Goal: Task Accomplishment & Management: Complete application form

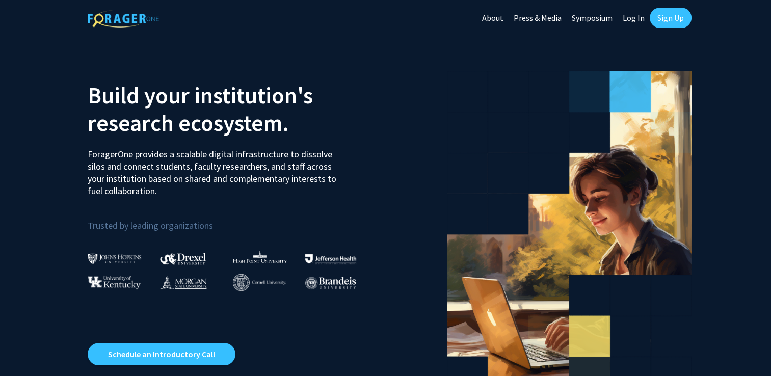
click at [671, 12] on link "Sign Up" at bounding box center [671, 18] width 42 height 20
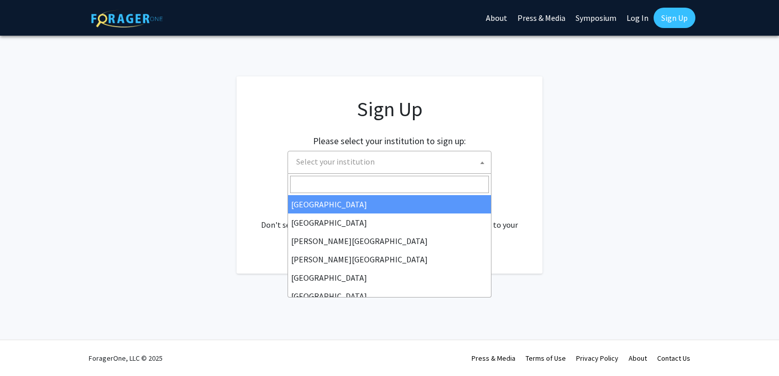
click at [455, 165] on span "Select your institution" at bounding box center [391, 161] width 199 height 21
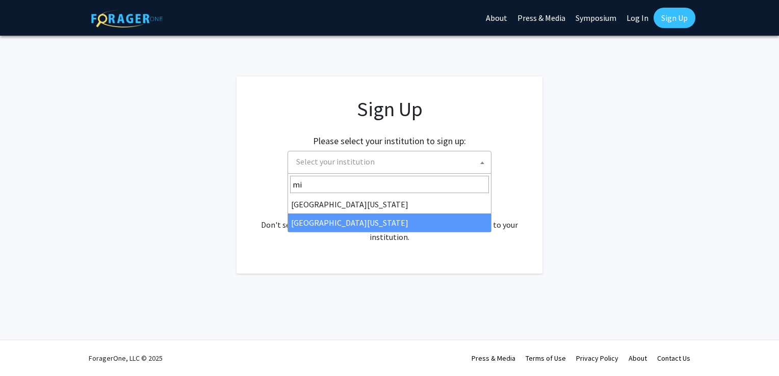
type input "mi"
select select "33"
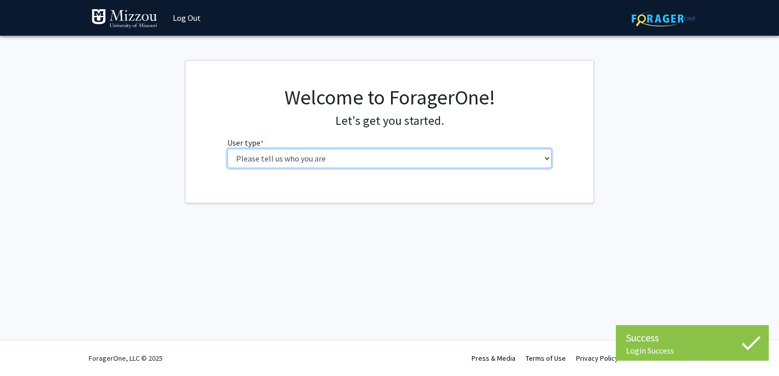
click at [403, 158] on select "Please tell us who you are Undergraduate Student Master's Student Doctoral Cand…" at bounding box center [389, 158] width 325 height 19
click at [227, 149] on select "Please tell us who you are Undergraduate Student Master's Student Doctoral Cand…" at bounding box center [389, 158] width 325 height 19
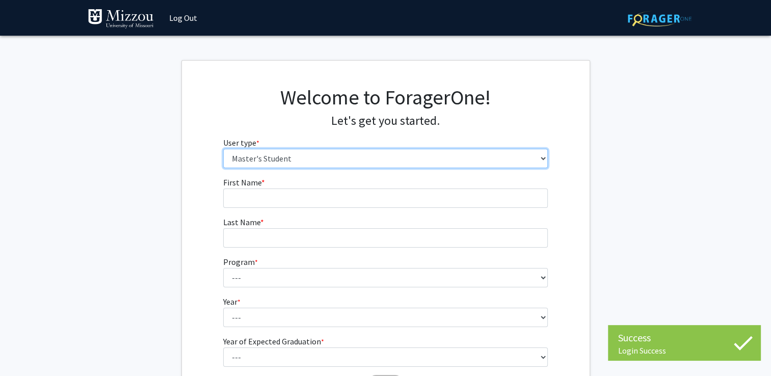
click at [377, 163] on select "Please tell us who you are Undergraduate Student Master's Student Doctoral Cand…" at bounding box center [385, 158] width 325 height 19
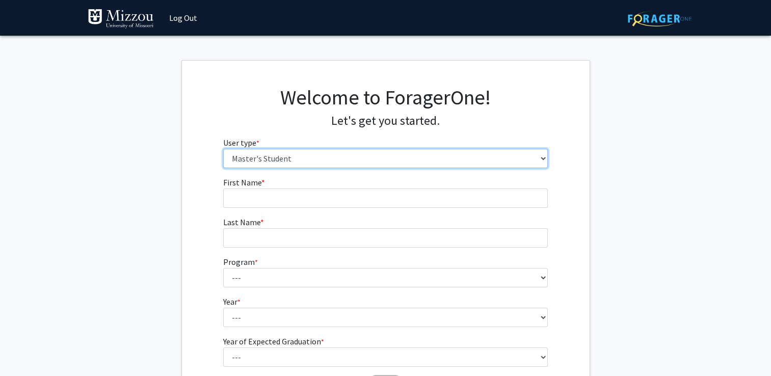
select select "1: undergrad"
click at [223, 149] on select "Please tell us who you are Undergraduate Student Master's Student Doctoral Cand…" at bounding box center [385, 158] width 325 height 19
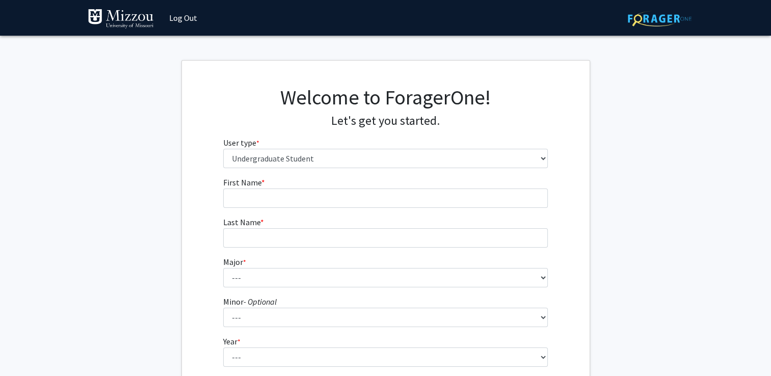
click at [338, 213] on form "First Name * required Last Name * required Major * required --- Agribusiness Ma…" at bounding box center [385, 300] width 325 height 249
click at [309, 209] on form "First Name * required Last Name * required Major * required --- Agribusiness Ma…" at bounding box center [385, 300] width 325 height 249
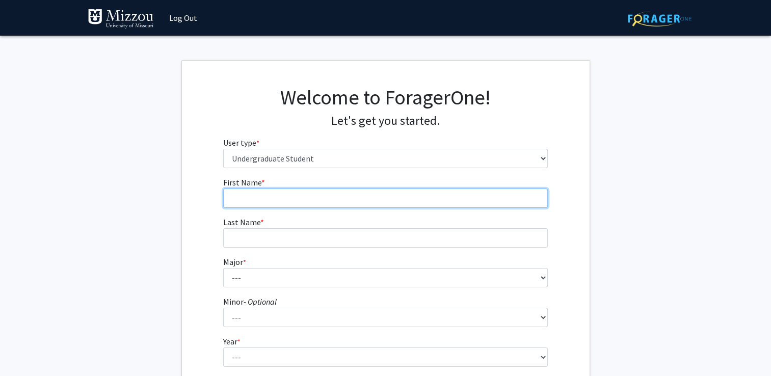
click at [302, 202] on input "First Name * required" at bounding box center [385, 198] width 325 height 19
type input "Persephone"
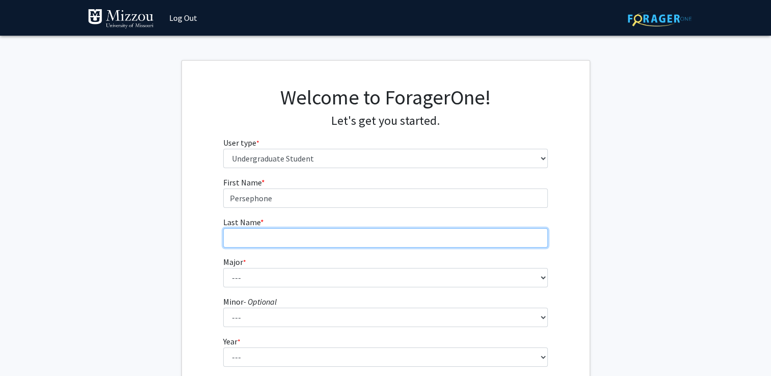
type input "Hyman"
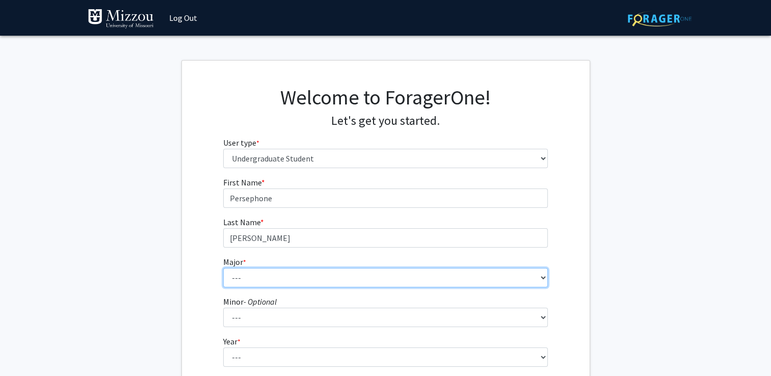
click at [292, 276] on select "--- Agribusiness Management Agricultural Education Agricultural Education: Comm…" at bounding box center [385, 277] width 325 height 19
select select "135: 2628"
click at [223, 268] on select "--- Agribusiness Management Agricultural Education Agricultural Education: Comm…" at bounding box center [385, 277] width 325 height 19
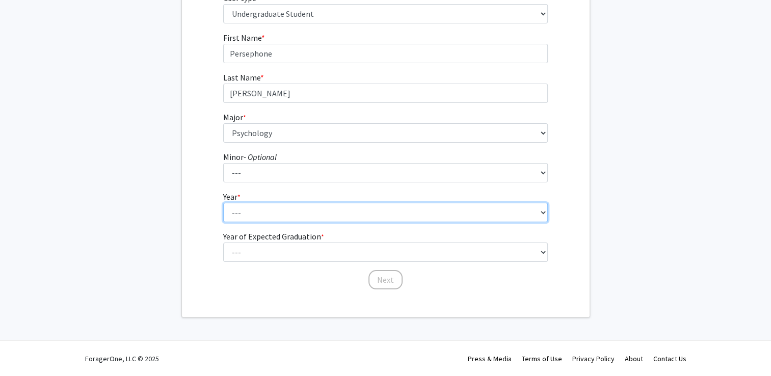
click at [454, 209] on select "--- First-year Sophomore Junior Senior Postbaccalaureate Certificate" at bounding box center [385, 212] width 325 height 19
select select "3: junior"
click at [223, 203] on select "--- First-year Sophomore Junior Senior Postbaccalaureate Certificate" at bounding box center [385, 212] width 325 height 19
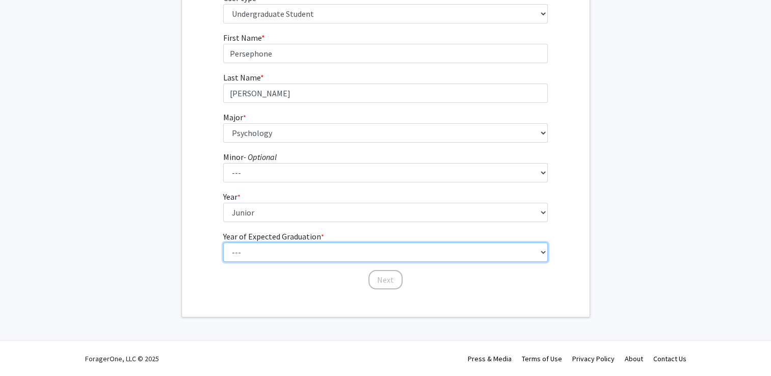
click at [394, 260] on select "--- 2025 2026 2027 2028 2029 2030 2031 2032 2033 2034" at bounding box center [385, 252] width 325 height 19
select select "2: 2026"
click at [223, 243] on select "--- 2025 2026 2027 2028 2029 2030 2031 2032 2033 2034" at bounding box center [385, 252] width 325 height 19
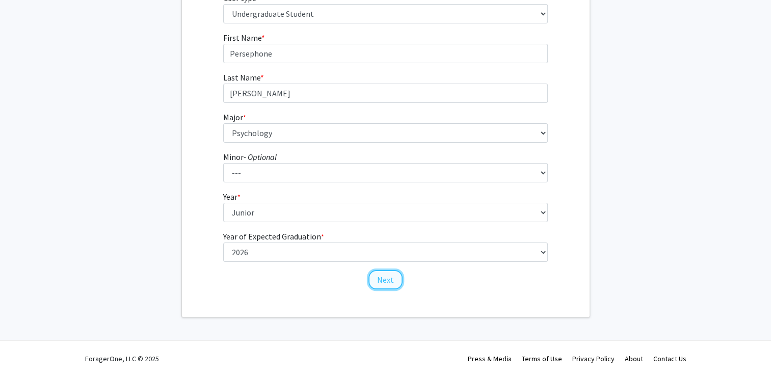
click at [375, 280] on button "Next" at bounding box center [386, 279] width 34 height 19
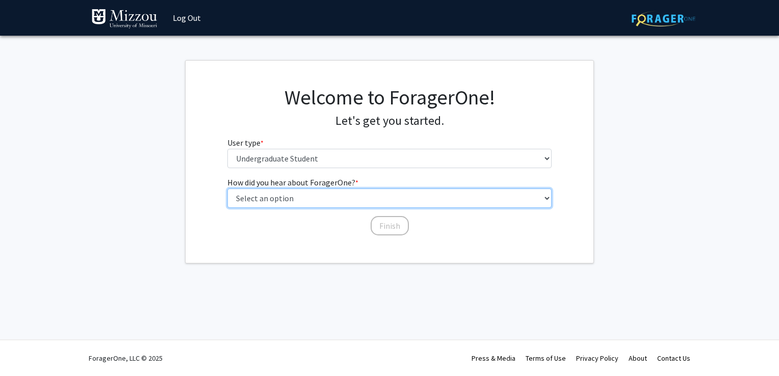
click at [412, 197] on select "Select an option Peer/student recommendation Faculty/staff recommendation Unive…" at bounding box center [389, 198] width 325 height 19
select select "4: university_email"
click at [227, 189] on select "Select an option Peer/student recommendation Faculty/staff recommendation Unive…" at bounding box center [389, 198] width 325 height 19
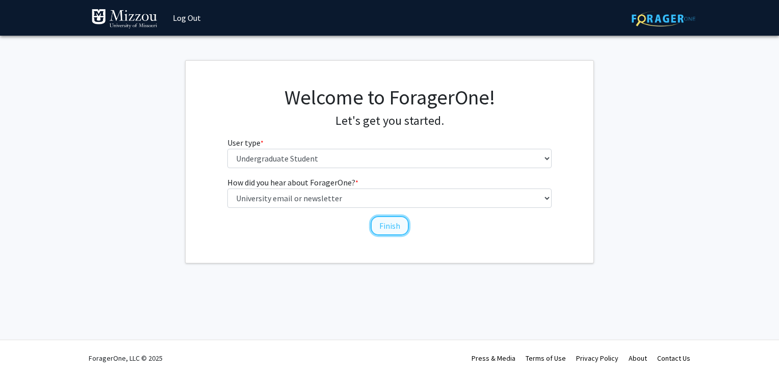
click at [380, 227] on button "Finish" at bounding box center [390, 225] width 38 height 19
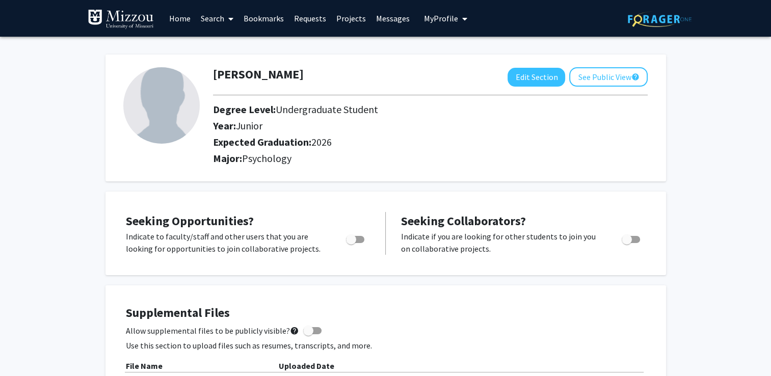
click at [237, 21] on link "Search" at bounding box center [217, 19] width 43 height 36
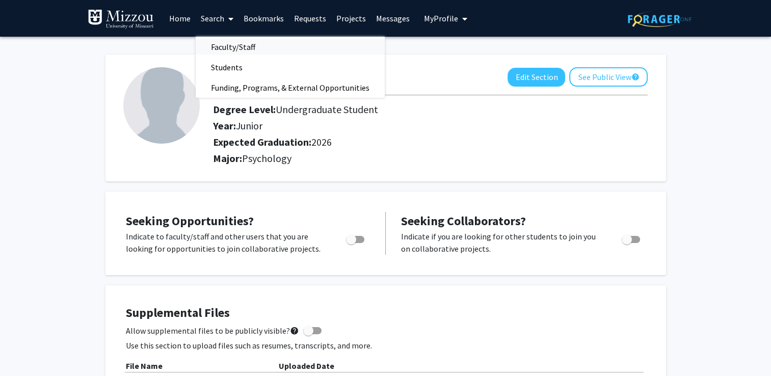
click at [229, 48] on span "Faculty/Staff" at bounding box center [233, 47] width 75 height 20
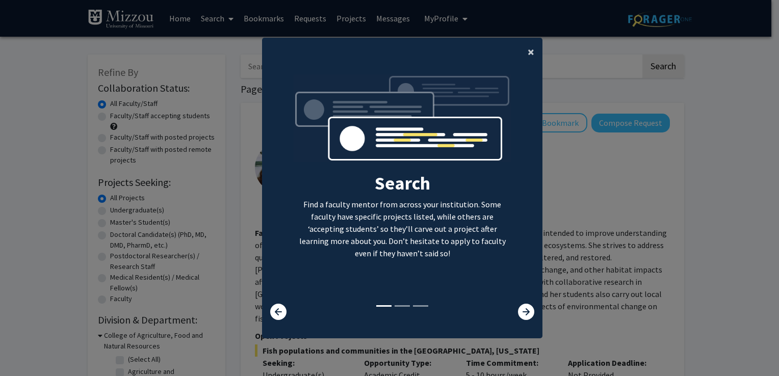
click at [523, 56] on button "×" at bounding box center [531, 52] width 23 height 29
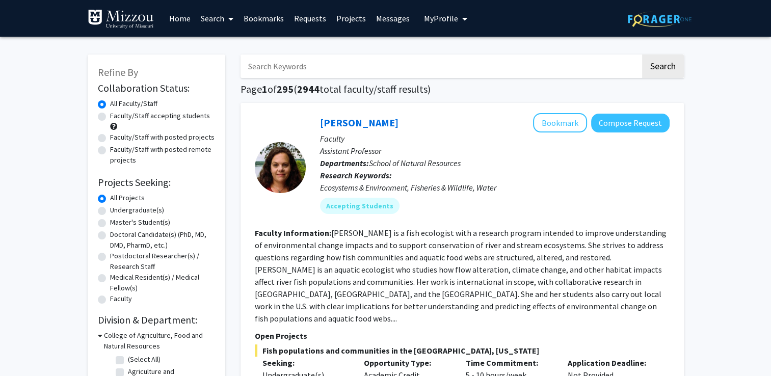
click at [463, 61] on input "Search Keywords" at bounding box center [441, 66] width 400 height 23
click at [654, 72] on button "Search" at bounding box center [663, 66] width 42 height 23
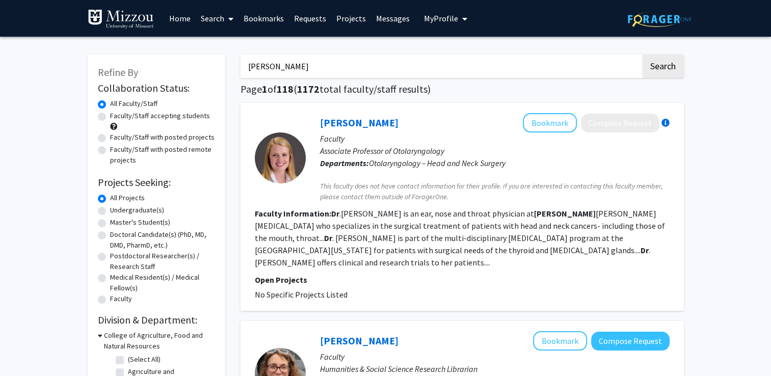
click at [368, 56] on input "dr ellis" at bounding box center [441, 66] width 400 height 23
type input "dr ellis-kalton"
click at [681, 67] on button "Search" at bounding box center [663, 66] width 42 height 23
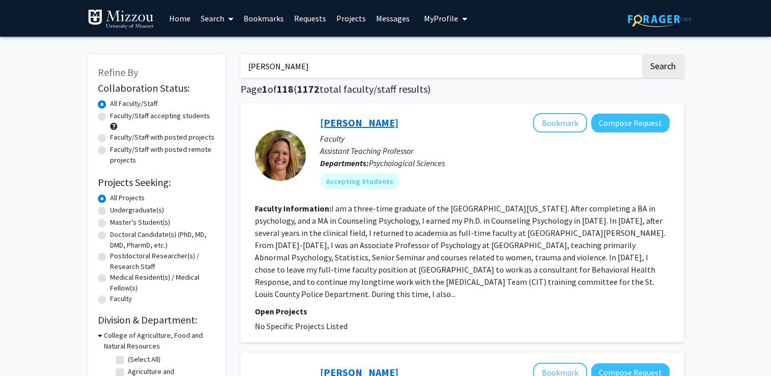
click at [354, 123] on link "Carrie Ellis-Kalton" at bounding box center [359, 122] width 79 height 13
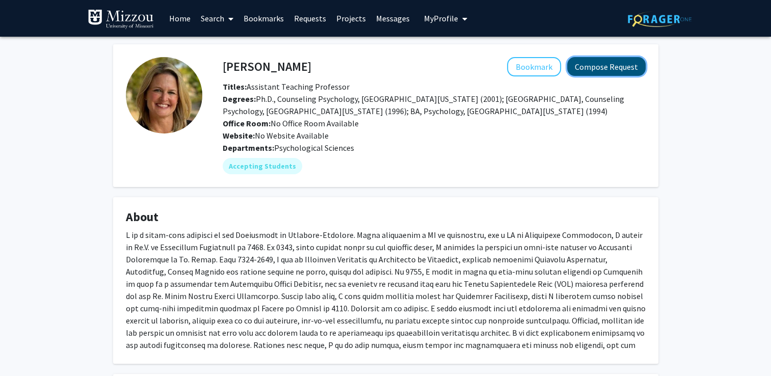
click at [600, 63] on button "Compose Request" at bounding box center [606, 66] width 79 height 19
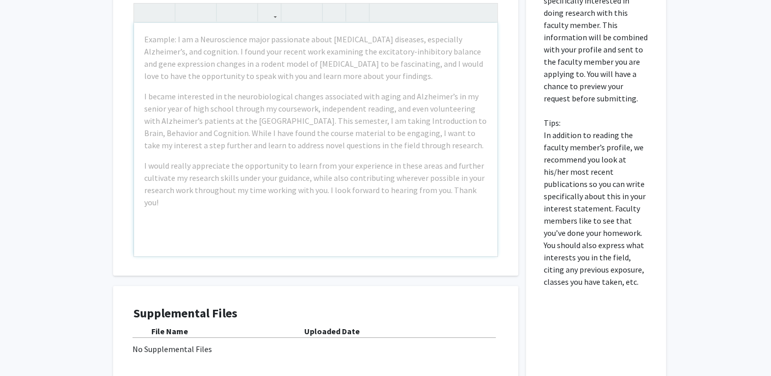
scroll to position [205, 0]
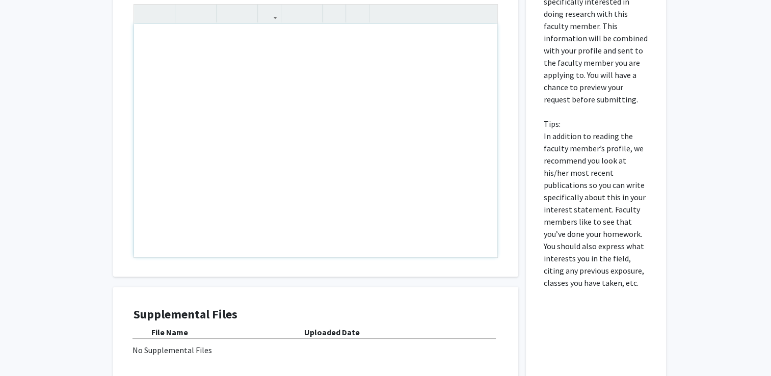
click at [328, 69] on div "Note to users with screen readers: Please press Alt+0 or Option+0 to deactivate…" at bounding box center [316, 141] width 364 height 234
click at [132, 91] on div "Interest Statement Hello! I am Persephone Hyman and I am in your&nbsp; Hello! I…" at bounding box center [315, 125] width 385 height 304
click at [327, 60] on div "Hello! I am Persephone Hyman, and I am in your" at bounding box center [316, 141] width 364 height 234
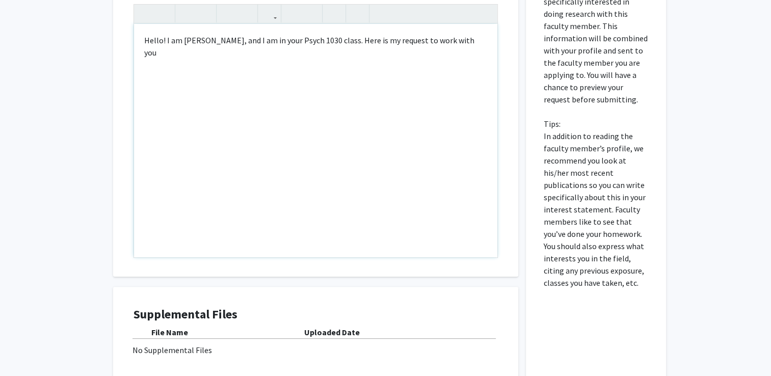
click at [380, 79] on div "Hello! I am Persephone Hyman, and I am in your Psych 1030 class. Here is my req…" at bounding box center [316, 141] width 364 height 234
type textarea "Hello! I am Persephone Hyman, and I am in your Psych 1030 class. Here is my req…"
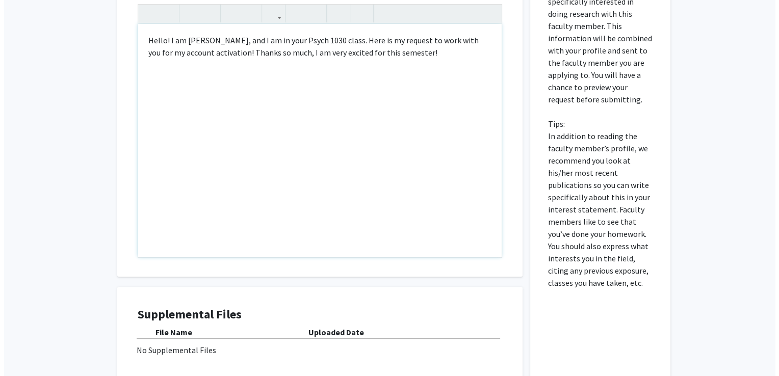
scroll to position [305, 0]
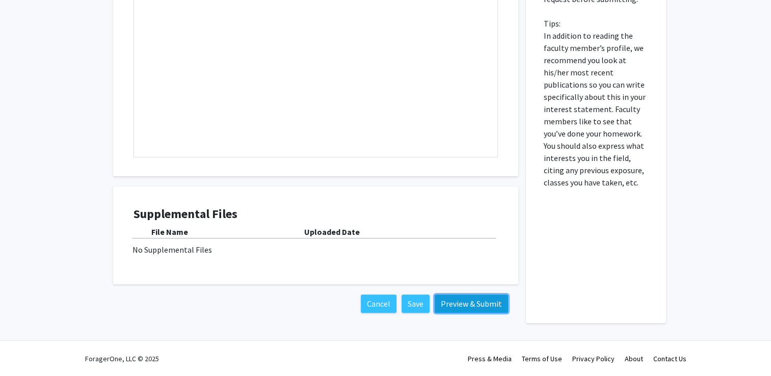
click at [447, 303] on button "Preview & Submit" at bounding box center [471, 304] width 73 height 18
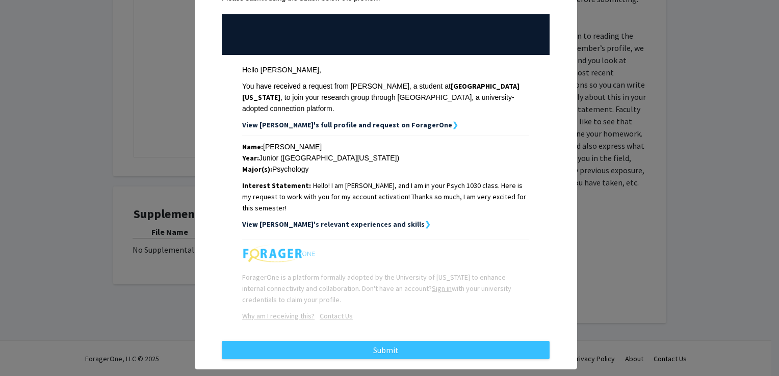
scroll to position [105, 0]
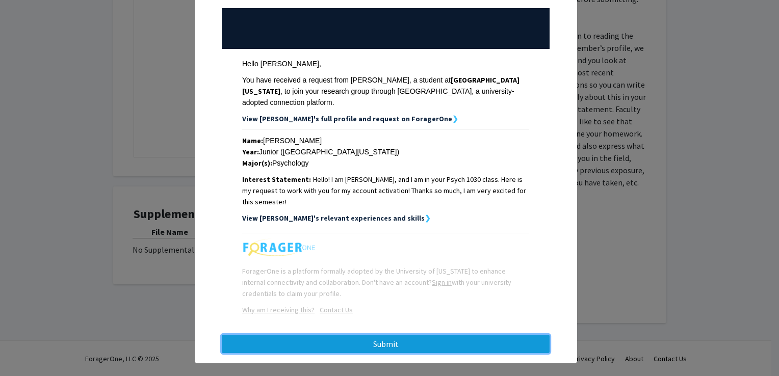
click at [401, 335] on button "Submit" at bounding box center [386, 344] width 328 height 18
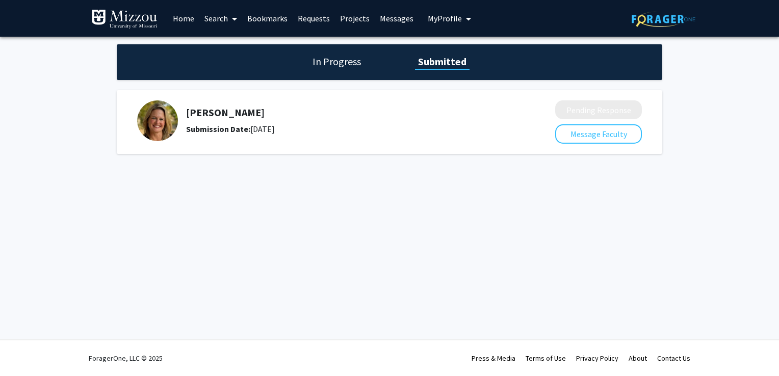
click at [450, 9] on button "My Profile" at bounding box center [449, 18] width 49 height 37
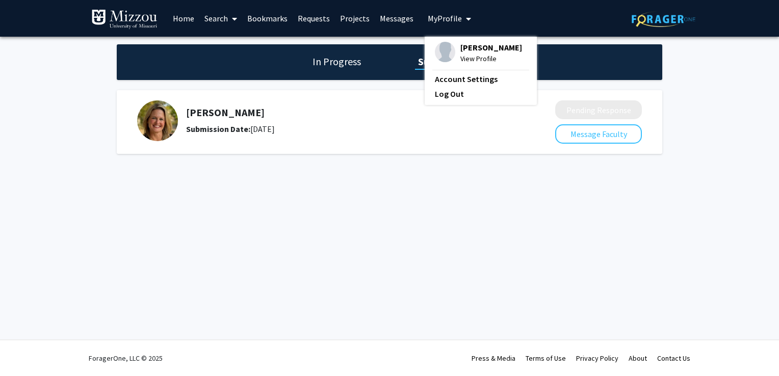
click at [470, 46] on span "Persephone Hyman" at bounding box center [491, 47] width 62 height 11
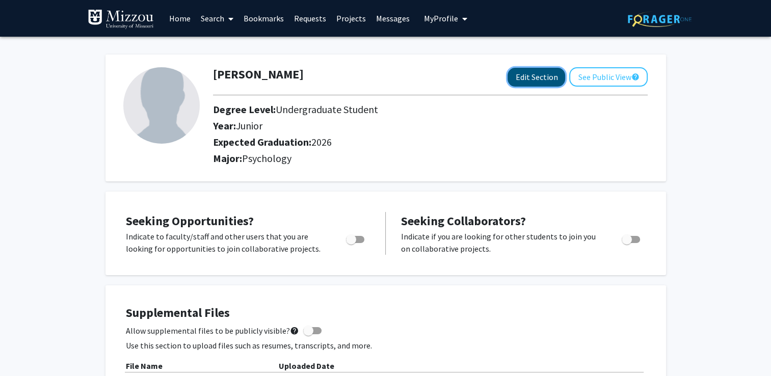
click at [551, 79] on button "Edit Section" at bounding box center [537, 77] width 58 height 19
select select "junior"
select select "2026"
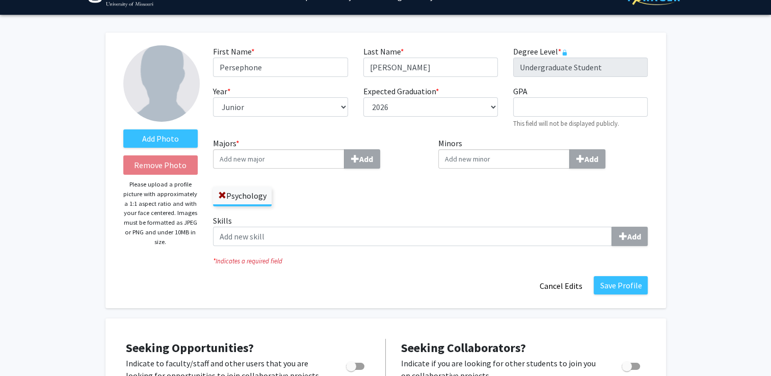
scroll to position [22, 0]
click at [531, 111] on input "GPA required" at bounding box center [580, 106] width 135 height 19
type input "3.9"
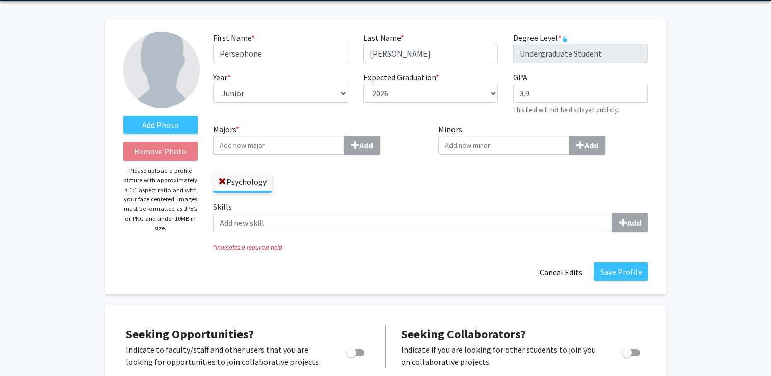
scroll to position [9, 0]
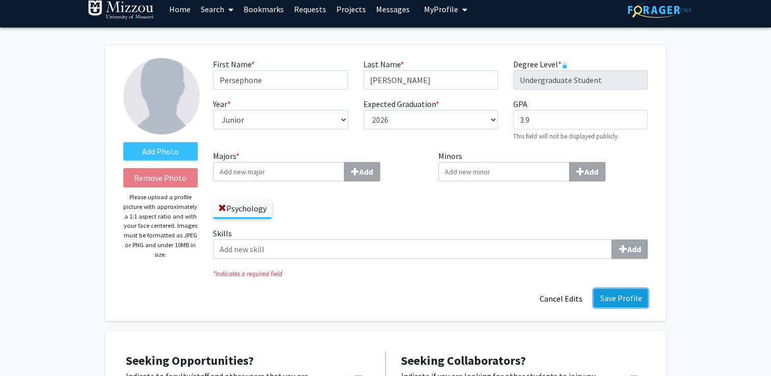
click at [640, 302] on button "Save Profile" at bounding box center [621, 298] width 54 height 18
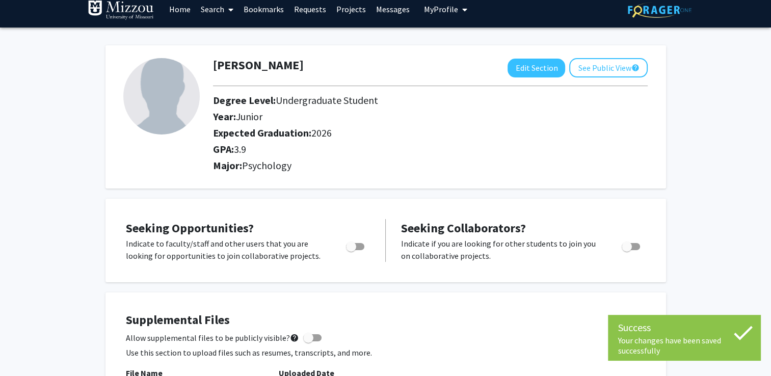
scroll to position [0, 0]
